Goal: Task Accomplishment & Management: Manage account settings

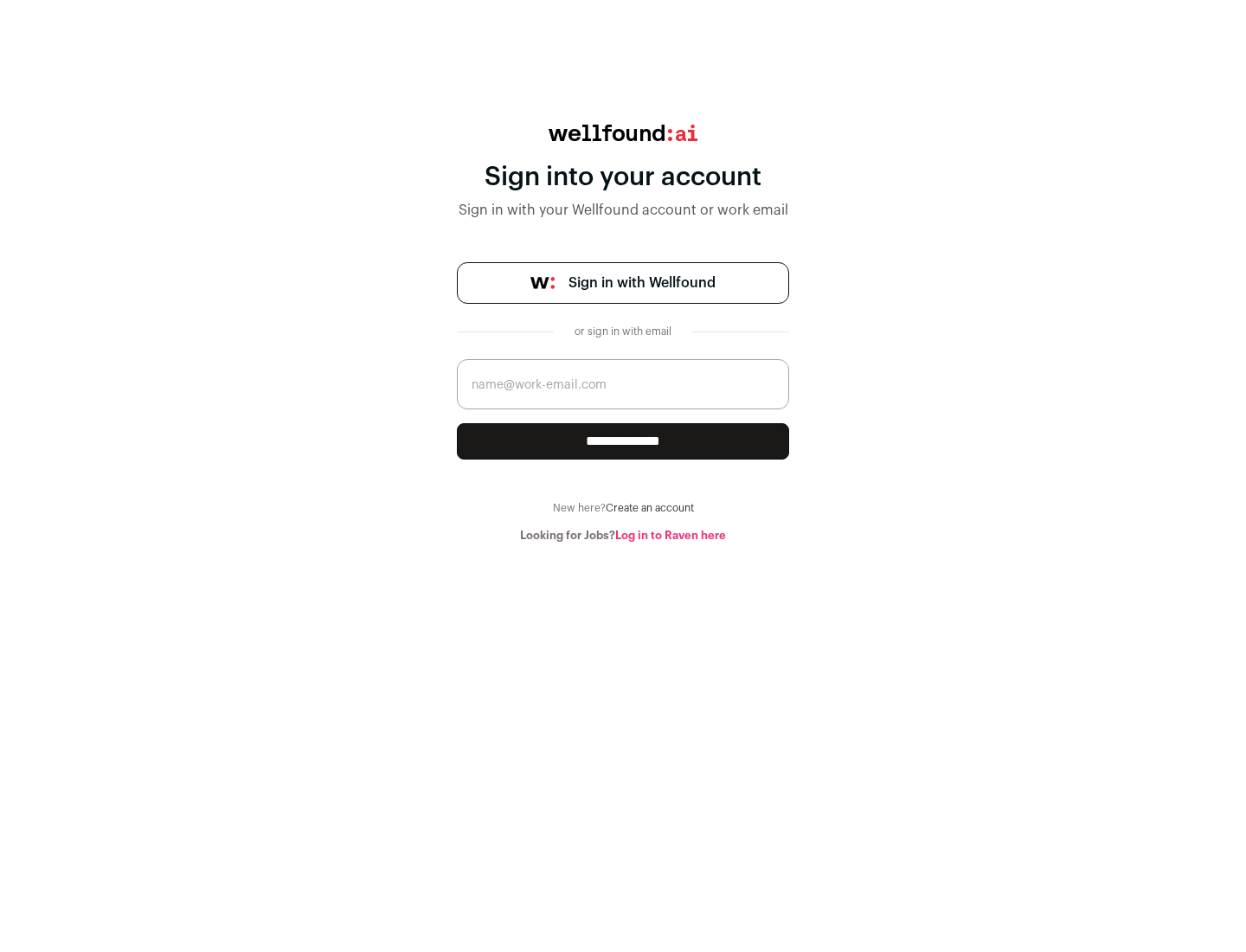
click at [641, 283] on span "Sign in with Wellfound" at bounding box center [642, 283] width 147 height 20
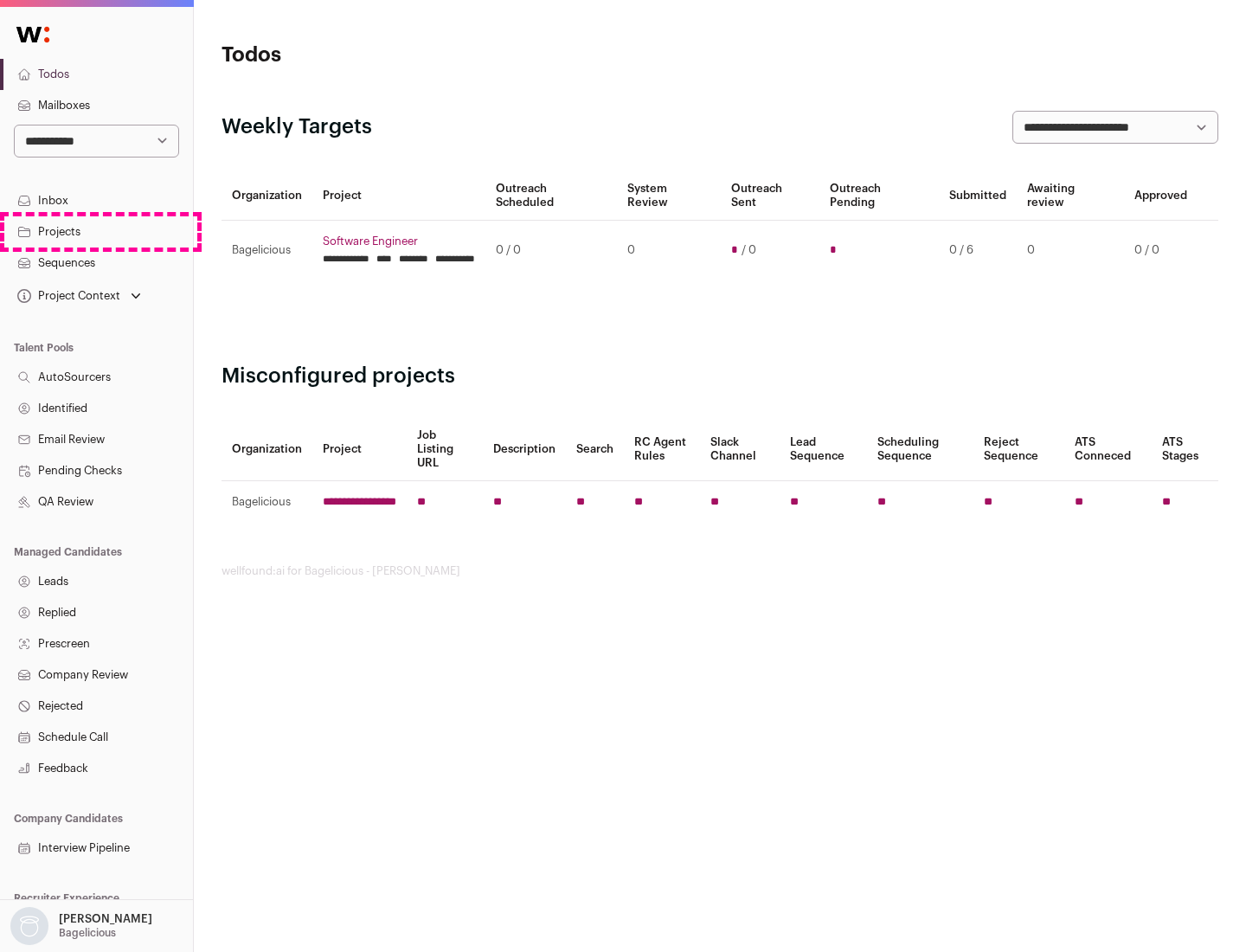
click at [96, 231] on link "Projects" at bounding box center [96, 231] width 193 height 31
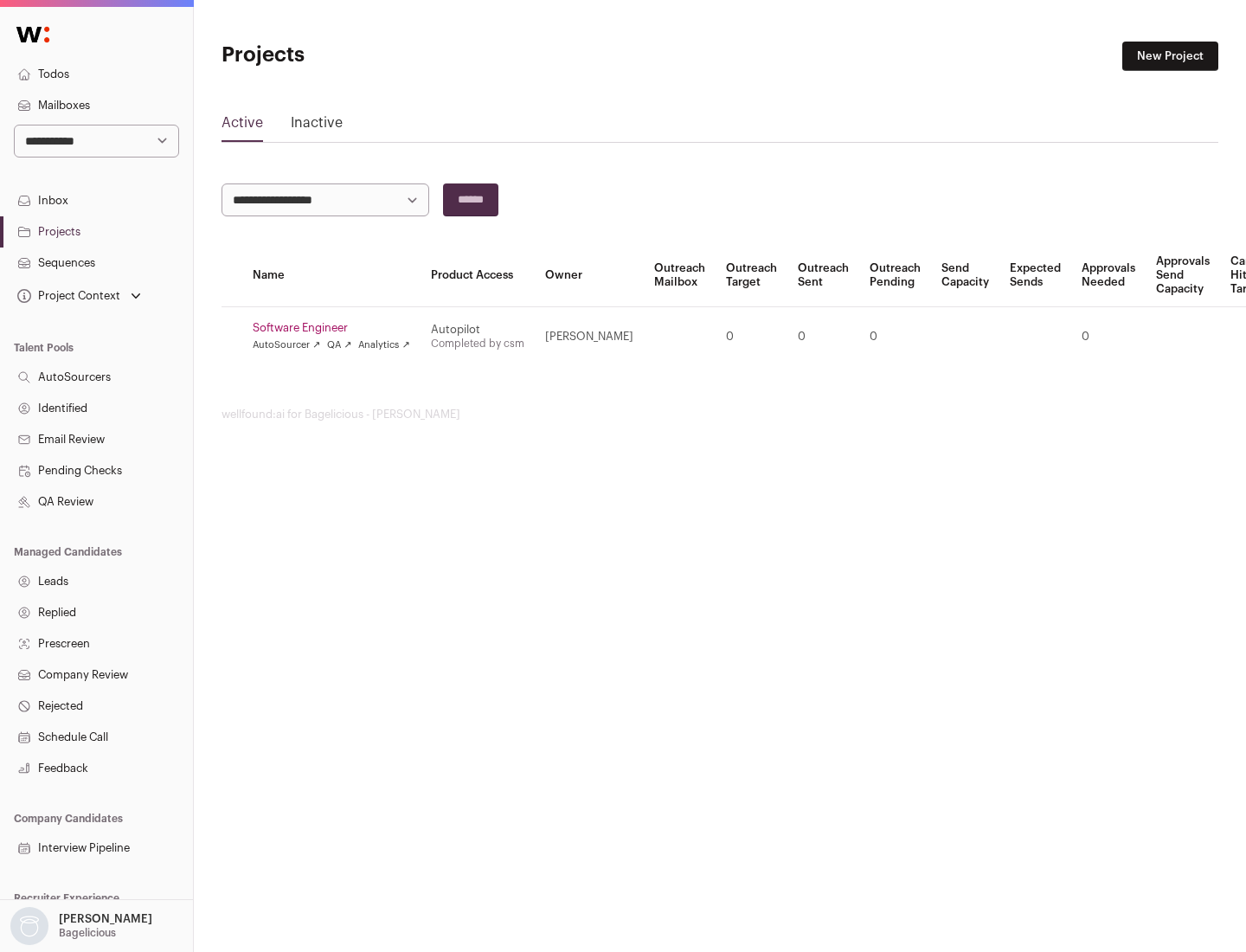
click at [336, 328] on link "Software Engineer" at bounding box center [331, 328] width 157 height 14
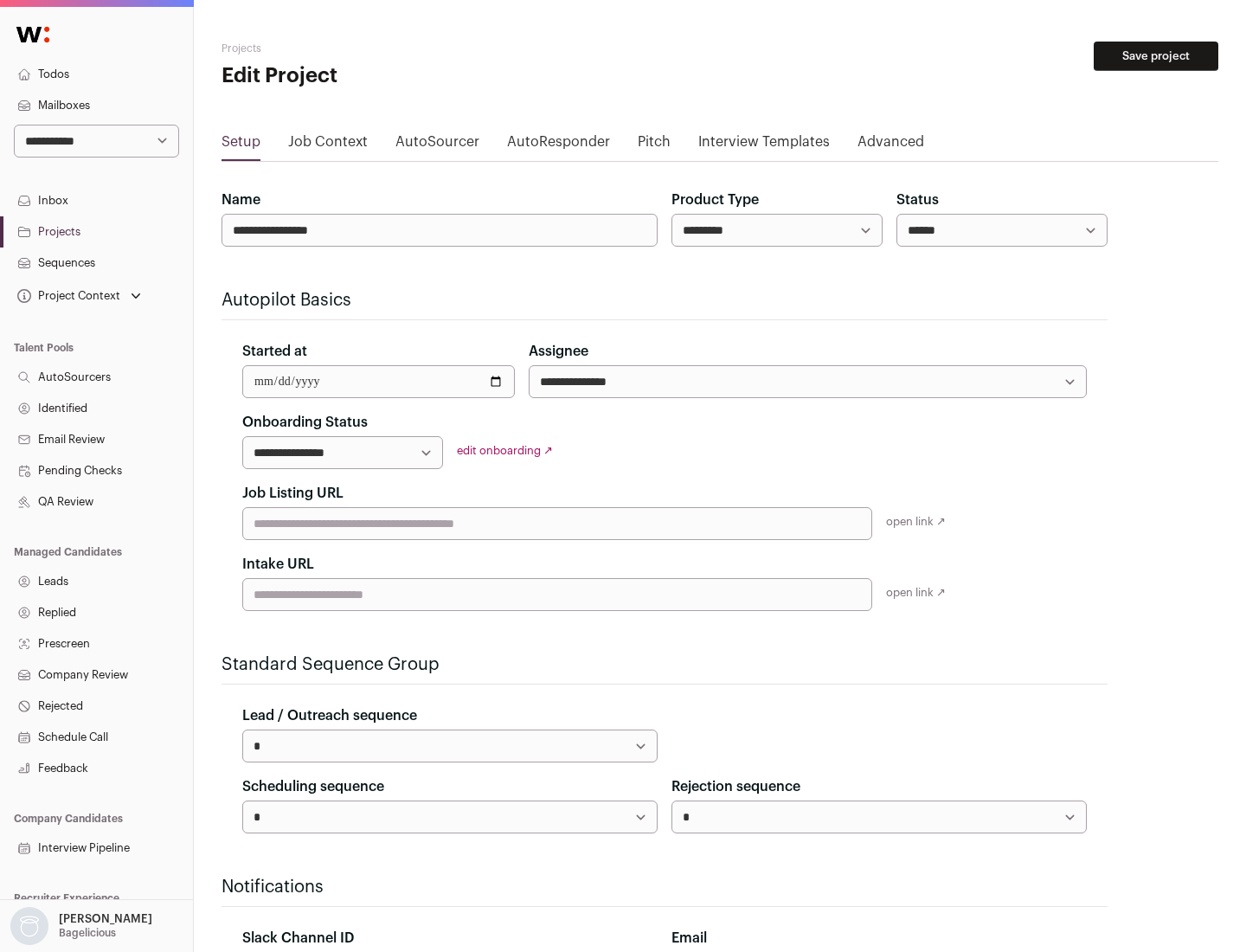
click at [1157, 56] on button "Save project" at bounding box center [1157, 57] width 125 height 30
